Goal: Task Accomplishment & Management: Complete application form

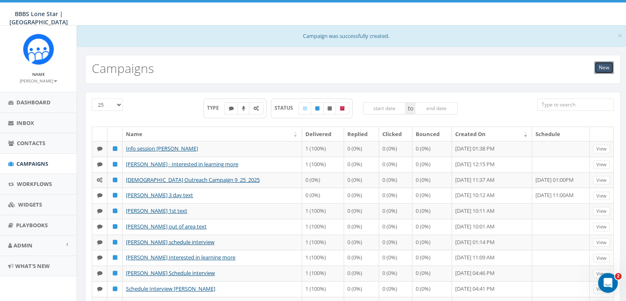
click at [601, 64] on link "New" at bounding box center [603, 67] width 19 height 12
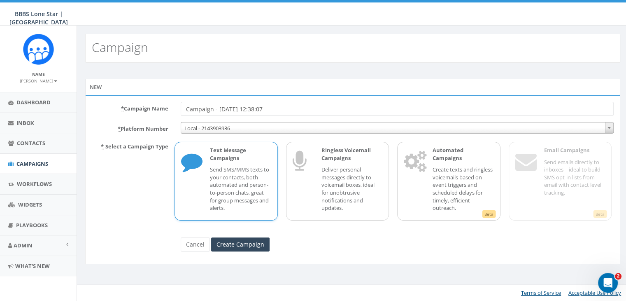
drag, startPoint x: 277, startPoint y: 106, endPoint x: 155, endPoint y: 108, distance: 122.3
click at [156, 108] on div "* Campaign Name Campaign - 09/24/2025, 12:38:07" at bounding box center [353, 109] width 534 height 14
type input "Interested in Learning more Terrance Odom"
click at [219, 176] on p "Send SMS/MMS texts to your contacts, both automated and person-to-person chats,…" at bounding box center [240, 189] width 61 height 46
click at [244, 244] on input "Create Campaign" at bounding box center [240, 244] width 58 height 14
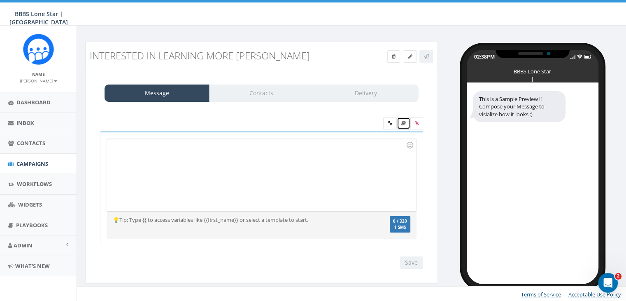
click at [405, 121] on icon at bounding box center [403, 123] width 5 height 5
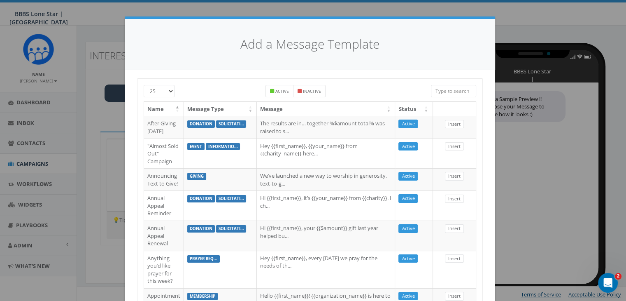
click at [436, 92] on input "search" at bounding box center [453, 91] width 45 height 12
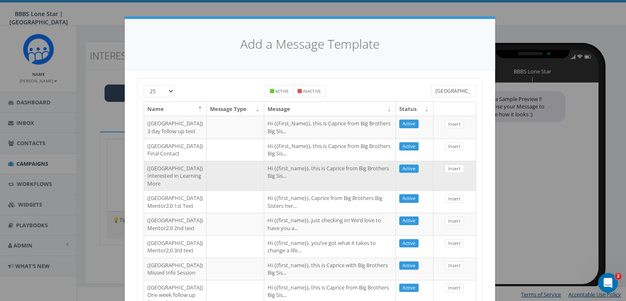
type input "Dallas"
click at [264, 190] on td "Hi {{first_name}}, this is Caprice from Big Brothers Big Sis..." at bounding box center [330, 176] width 132 height 30
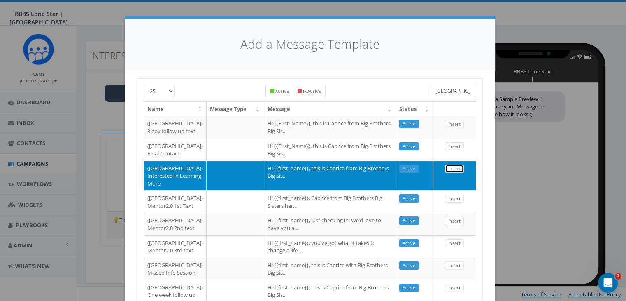
click at [451, 173] on link "Insert" at bounding box center [454, 168] width 19 height 9
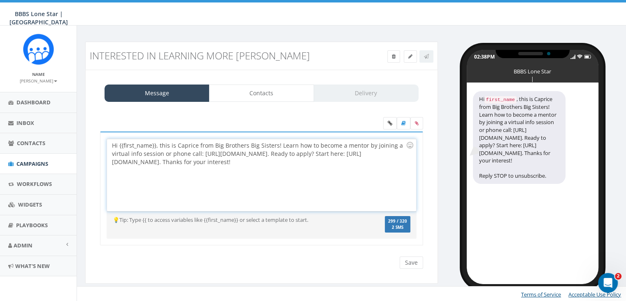
drag, startPoint x: 156, startPoint y: 142, endPoint x: 174, endPoint y: 158, distance: 23.9
click at [156, 142] on div "Hi {{first_name}}, this is Caprice from Big Brothers Big Sisters! Learn how to …" at bounding box center [261, 175] width 309 height 72
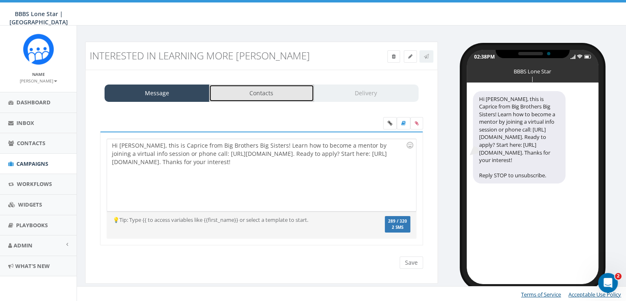
click at [261, 89] on link "Contacts" at bounding box center [261, 92] width 105 height 17
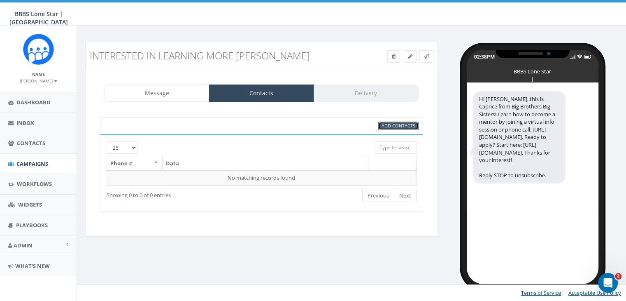
click at [396, 123] on span "Add Contacts" at bounding box center [399, 125] width 34 height 6
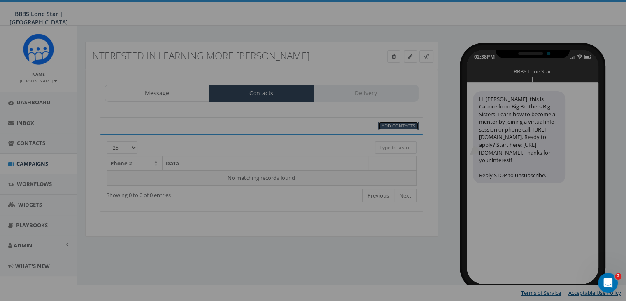
select select
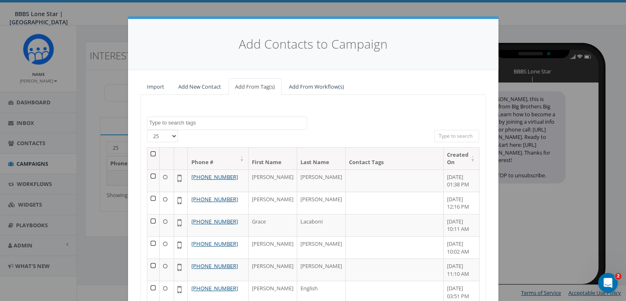
click at [436, 131] on input "search" at bounding box center [456, 136] width 45 height 12
paste input "(312) 216-6318"
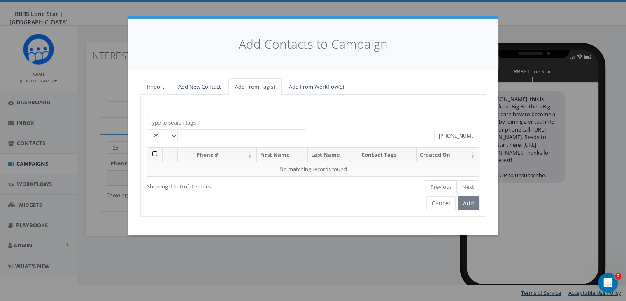
type input "(312) 216-6318"
click at [199, 83] on link "Add New Contact" at bounding box center [200, 86] width 56 height 17
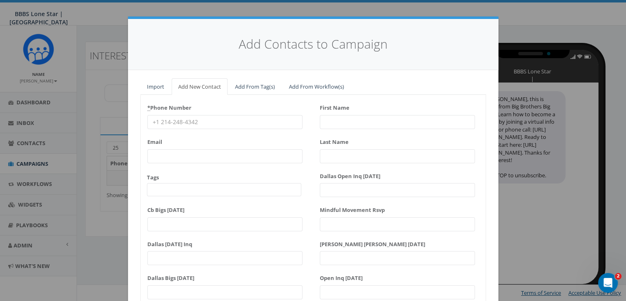
click at [152, 119] on input "* Phone Number" at bounding box center [224, 122] width 155 height 14
paste input "(312) 216-6318"
type input "(312) 216-6318"
click at [345, 122] on input "First Name" at bounding box center [397, 122] width 155 height 14
type input "G"
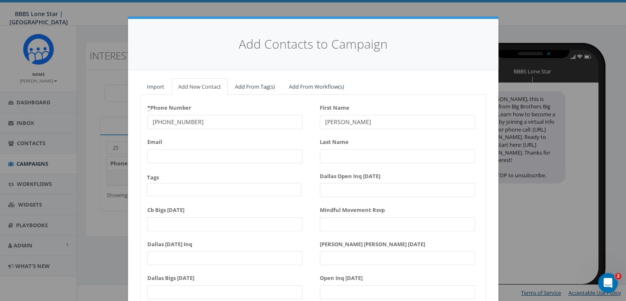
type input "Terrance"
click at [336, 157] on input "Last Name" at bounding box center [397, 156] width 155 height 14
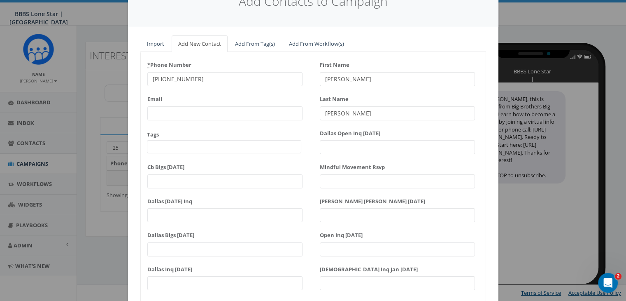
scroll to position [105, 0]
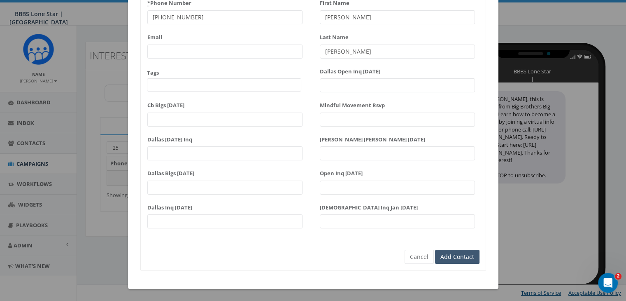
type input "Odom"
click at [438, 254] on input "Add Contact" at bounding box center [457, 256] width 44 height 14
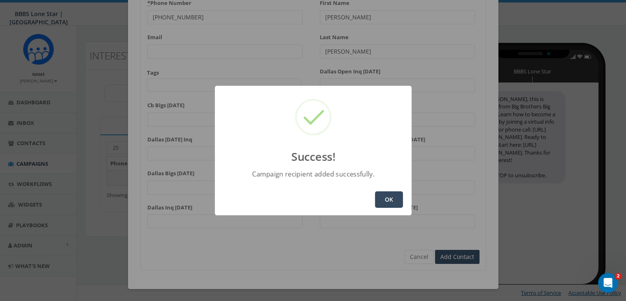
click at [391, 201] on button "OK" at bounding box center [389, 199] width 28 height 16
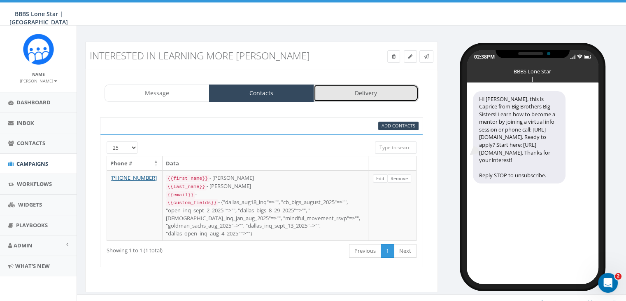
click at [353, 95] on link "Delivery" at bounding box center [366, 92] width 105 height 17
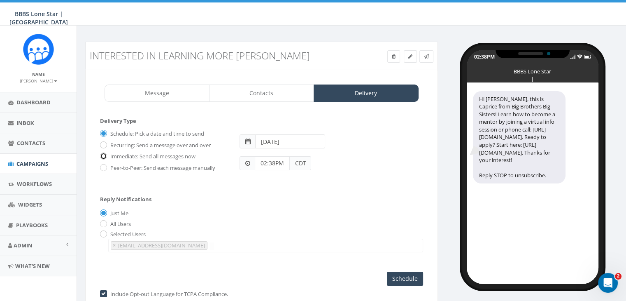
click at [103, 155] on input "Immediate: Send all messages now" at bounding box center [102, 156] width 5 height 5
radio input "true"
click at [394, 273] on input "Send Now" at bounding box center [404, 278] width 39 height 14
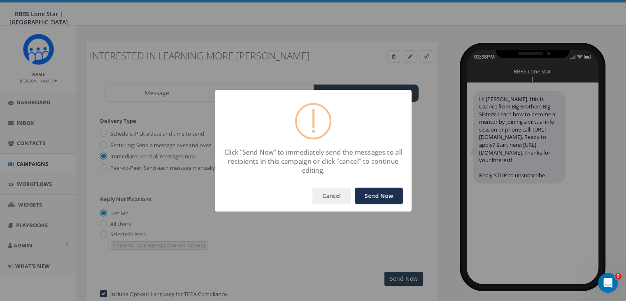
click at [379, 200] on button "Send Now" at bounding box center [379, 195] width 48 height 16
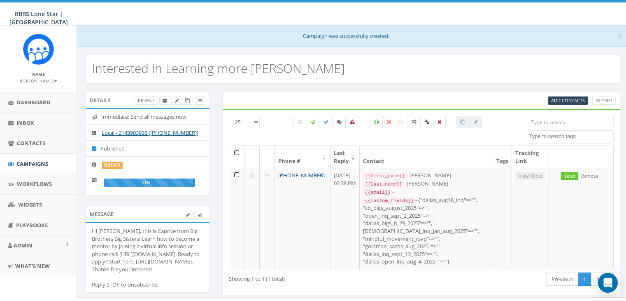
select select
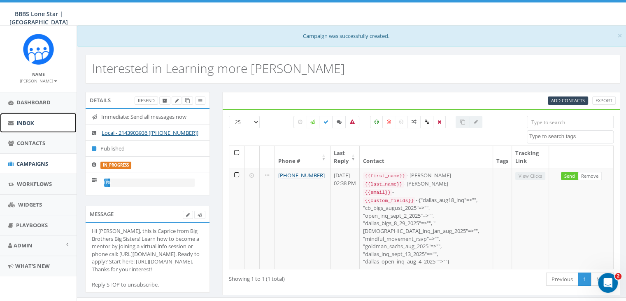
click at [23, 122] on span "Inbox" at bounding box center [25, 122] width 18 height 7
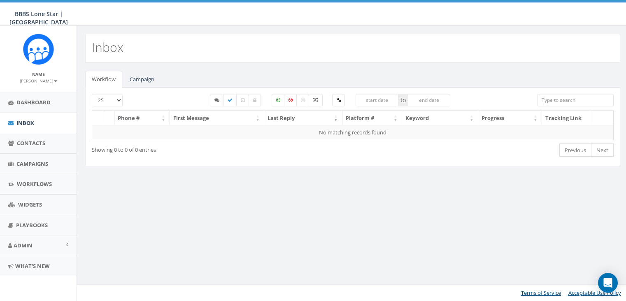
select select
click at [135, 79] on link "Campaign" at bounding box center [142, 79] width 38 height 17
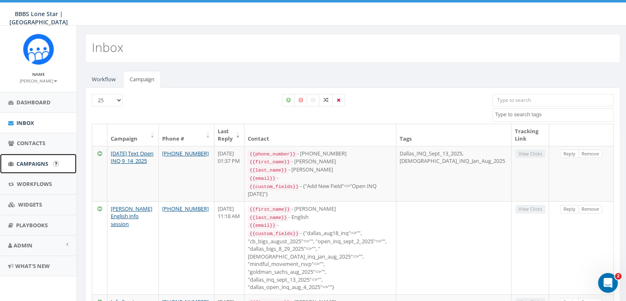
click at [32, 166] on span "Campaigns" at bounding box center [32, 163] width 32 height 7
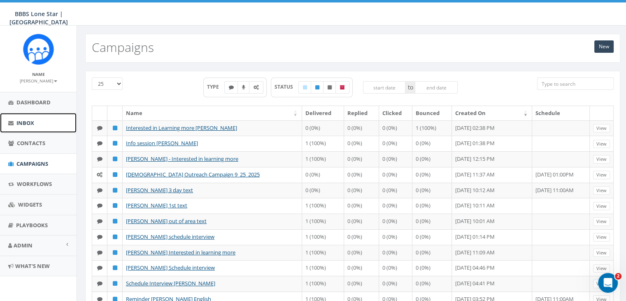
click at [23, 123] on span "Inbox" at bounding box center [25, 122] width 18 height 7
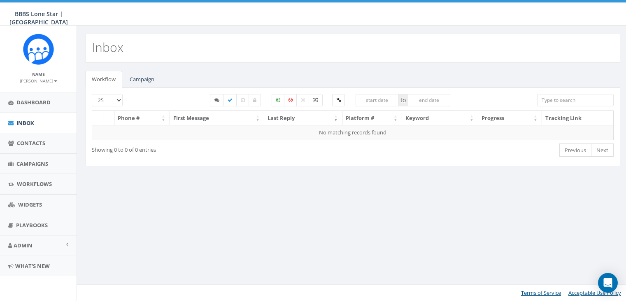
select select
click at [145, 79] on link "Campaign" at bounding box center [142, 79] width 38 height 17
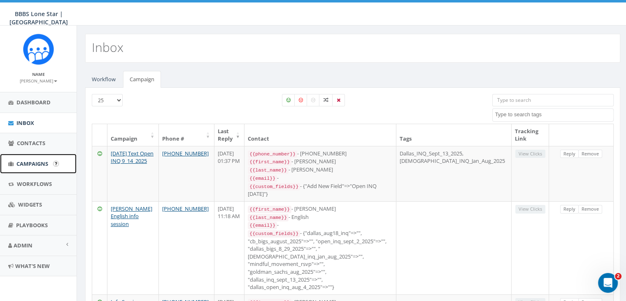
click at [25, 162] on span "Campaigns" at bounding box center [32, 163] width 32 height 7
